Goal: Information Seeking & Learning: Learn about a topic

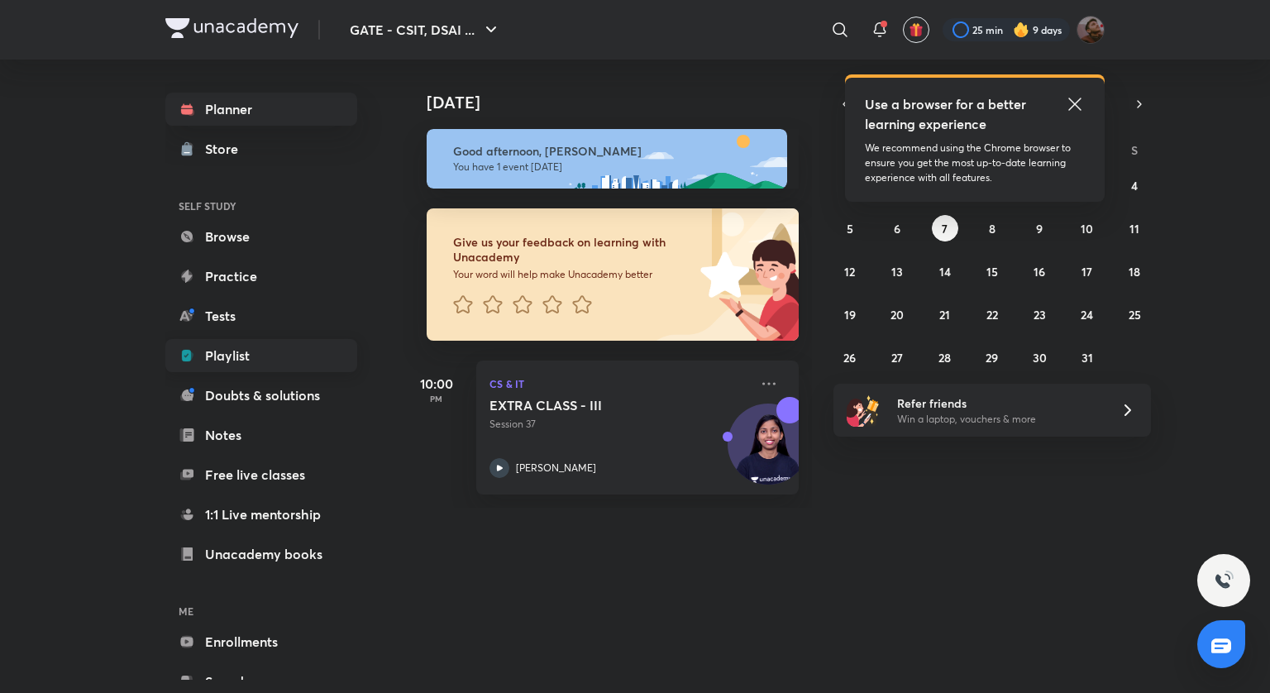
click at [204, 349] on link "Playlist" at bounding box center [261, 355] width 192 height 33
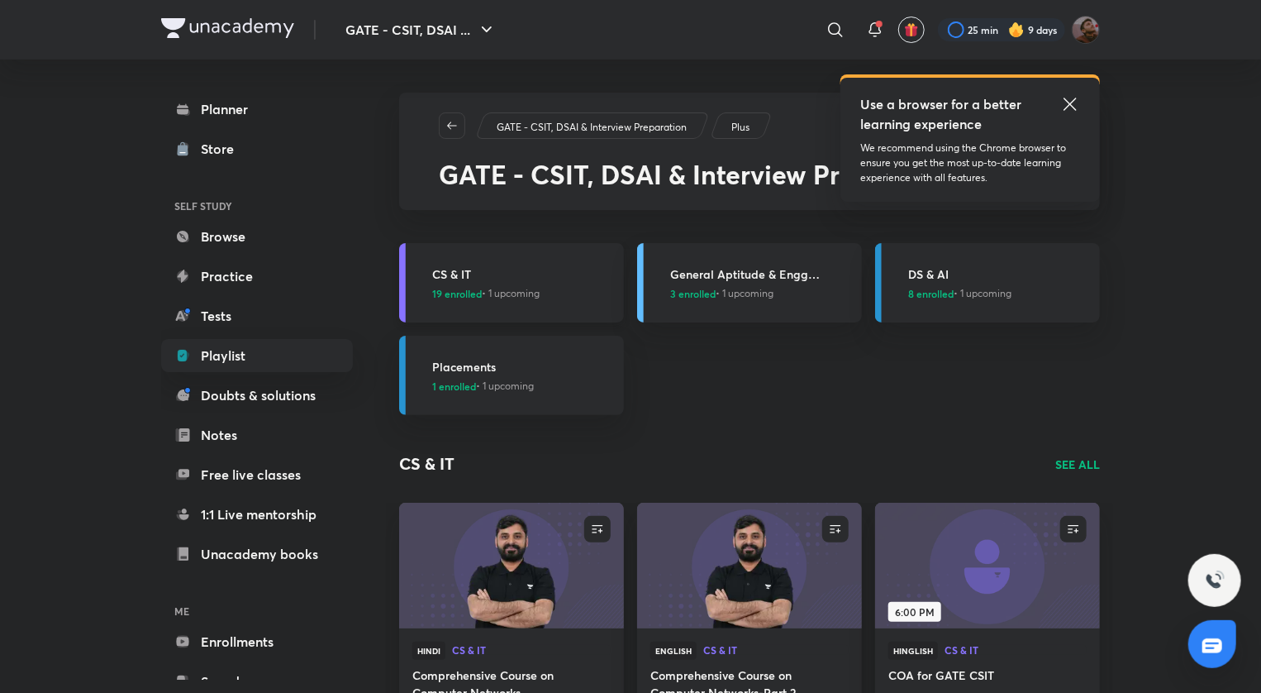
click at [539, 276] on h3 "CS & IT" at bounding box center [523, 273] width 182 height 17
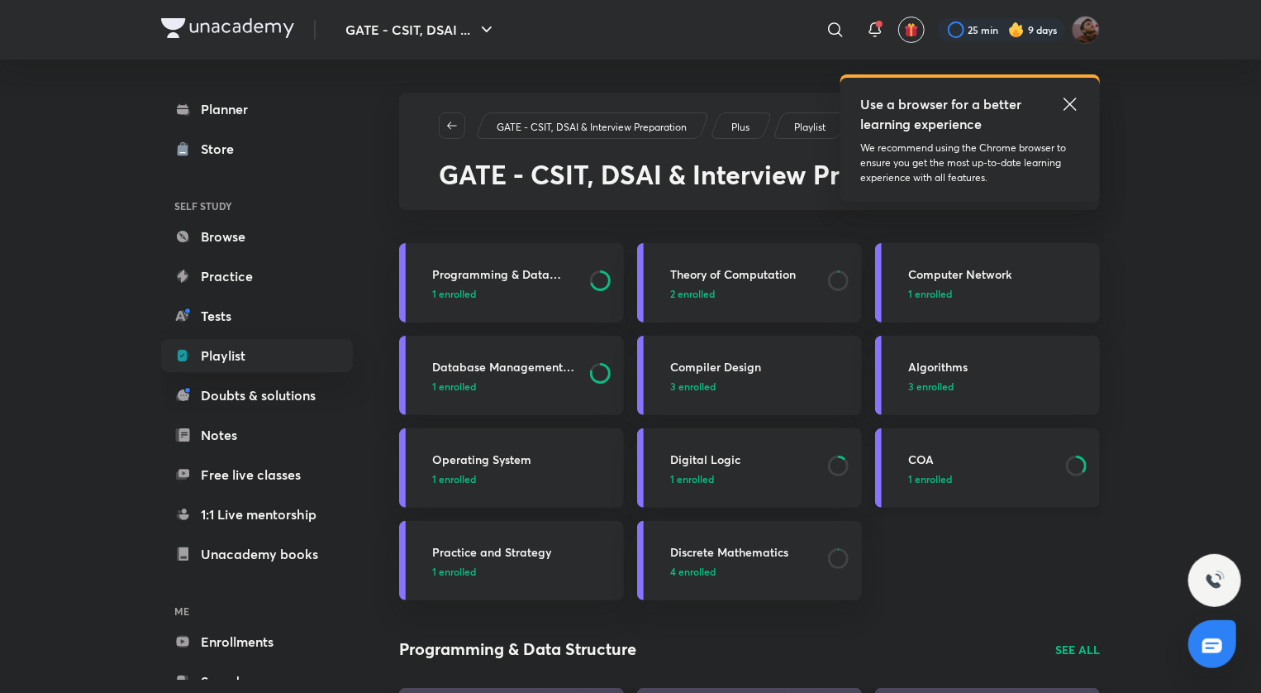
click at [932, 449] on link "COA 1 enrolled" at bounding box center [987, 467] width 225 height 79
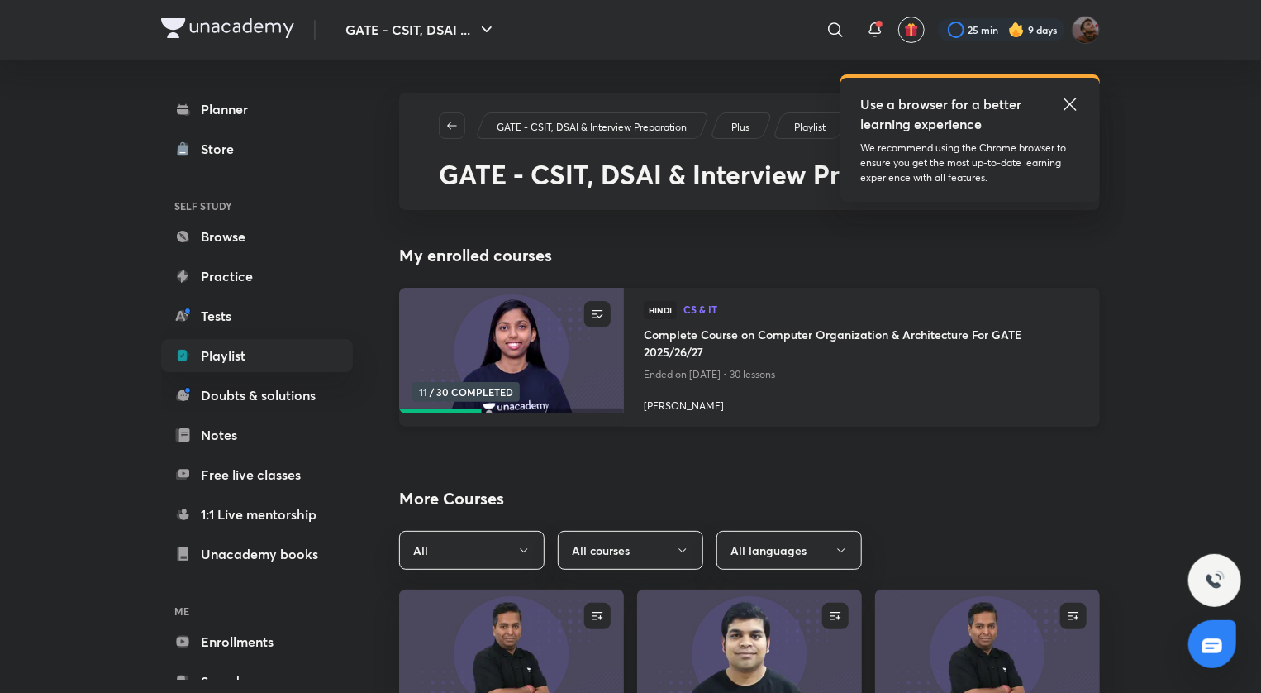
click at [887, 350] on h4 "Complete Course on Computer Organization & Architecture For GATE 2025/26/27" at bounding box center [862, 345] width 436 height 38
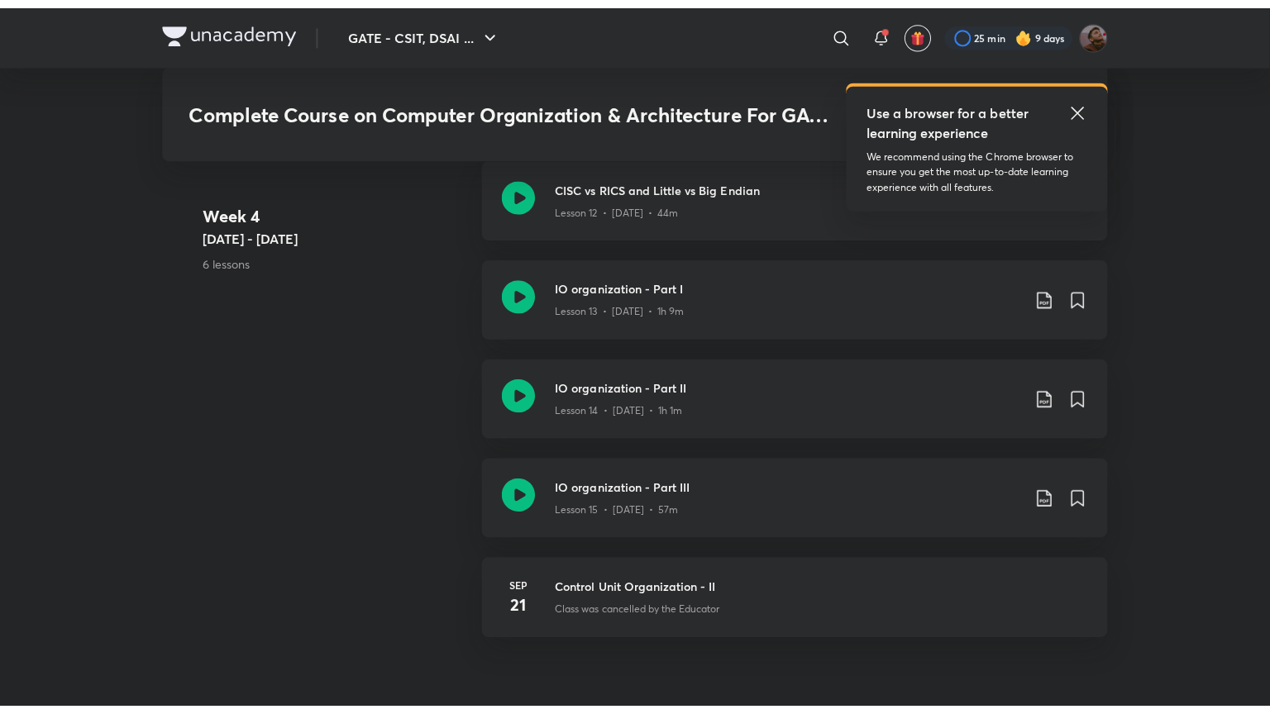
scroll to position [2383, 0]
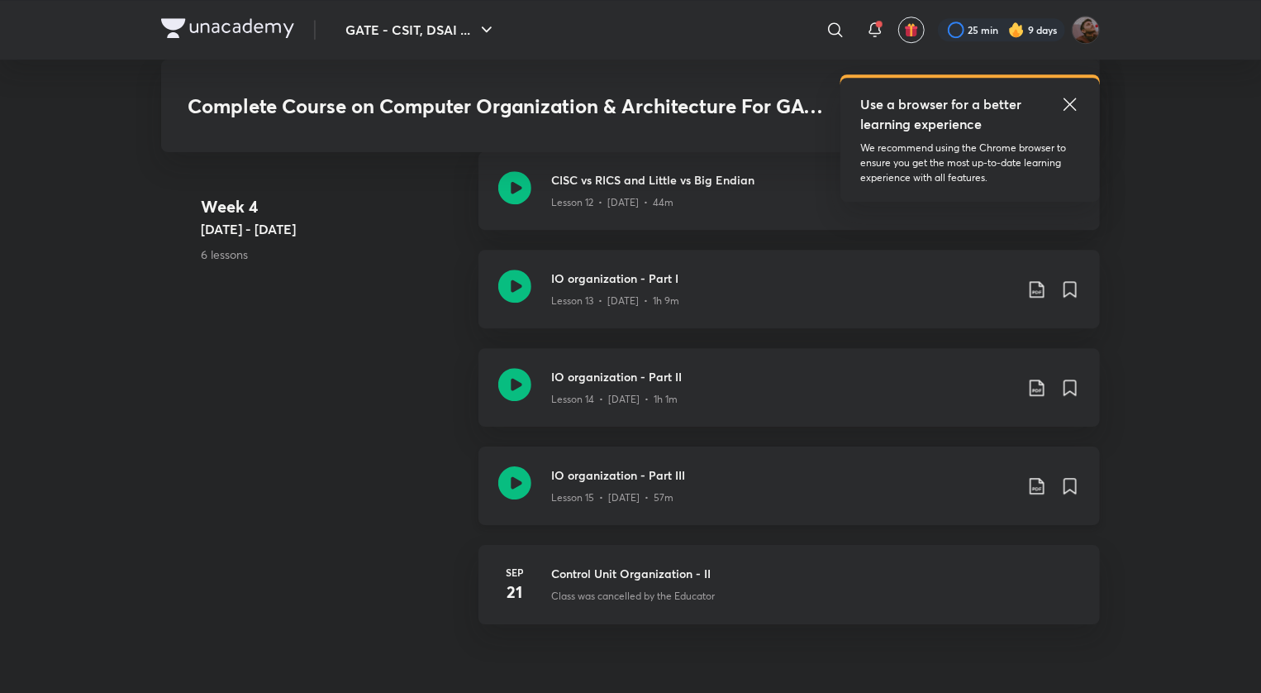
click at [518, 479] on icon at bounding box center [514, 482] width 33 height 33
click at [1037, 481] on icon at bounding box center [1037, 486] width 20 height 20
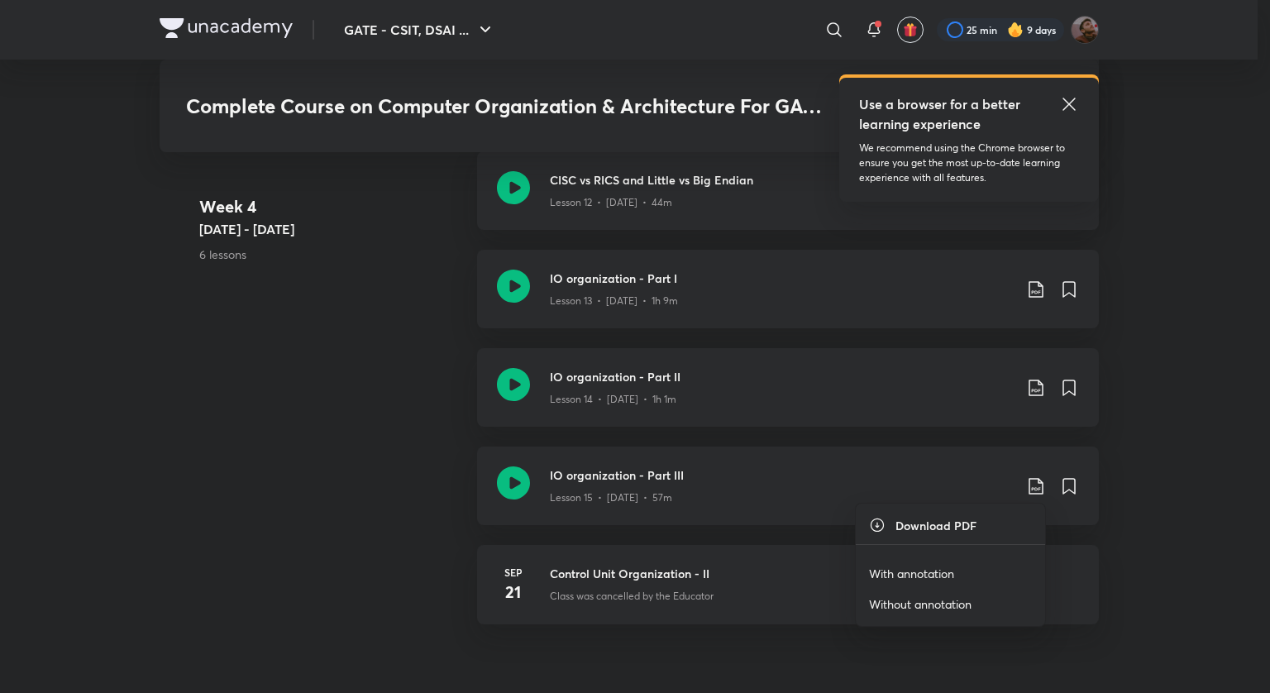
click at [942, 572] on p "With annotation" at bounding box center [911, 573] width 85 height 17
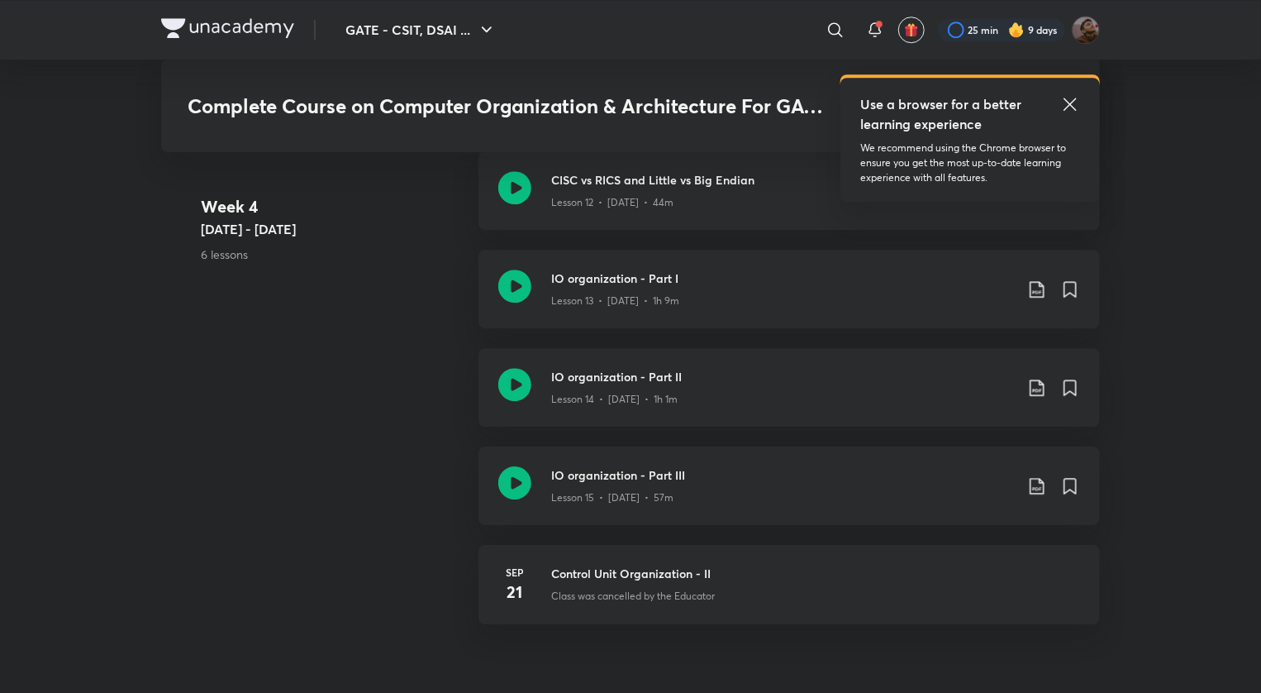
scroll to position [1777, 0]
